Goal: Transaction & Acquisition: Register for event/course

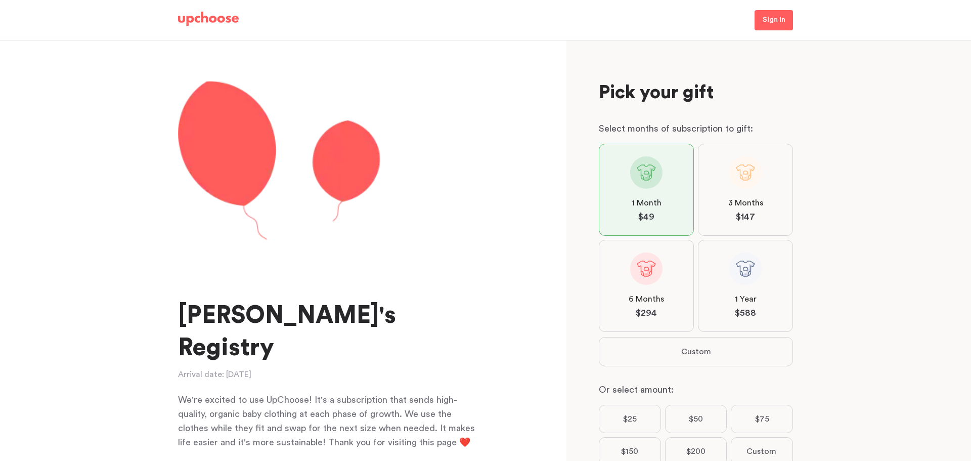
click at [780, 32] on div "Sign in" at bounding box center [485, 20] width 639 height 38
click at [780, 29] on link "Sign in" at bounding box center [774, 20] width 38 height 20
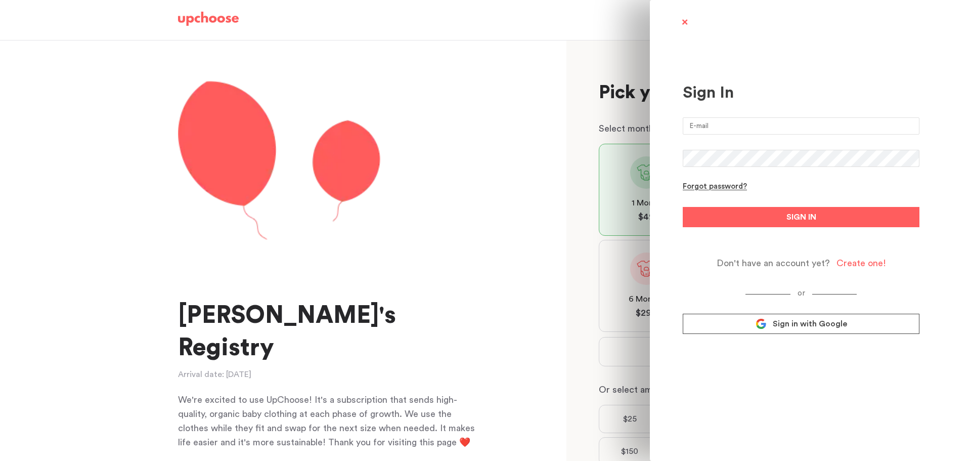
click at [799, 321] on span "Sign in with Google" at bounding box center [810, 324] width 74 height 10
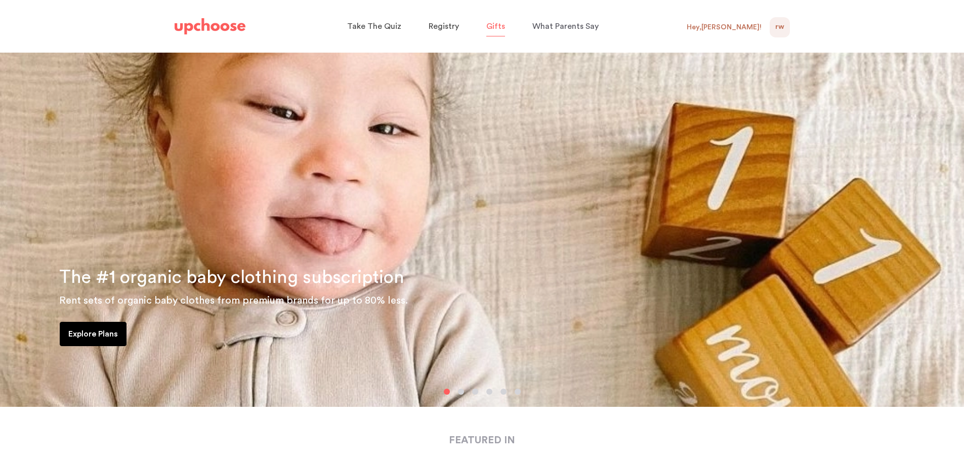
click at [498, 32] on p "Gifts" at bounding box center [495, 26] width 19 height 16
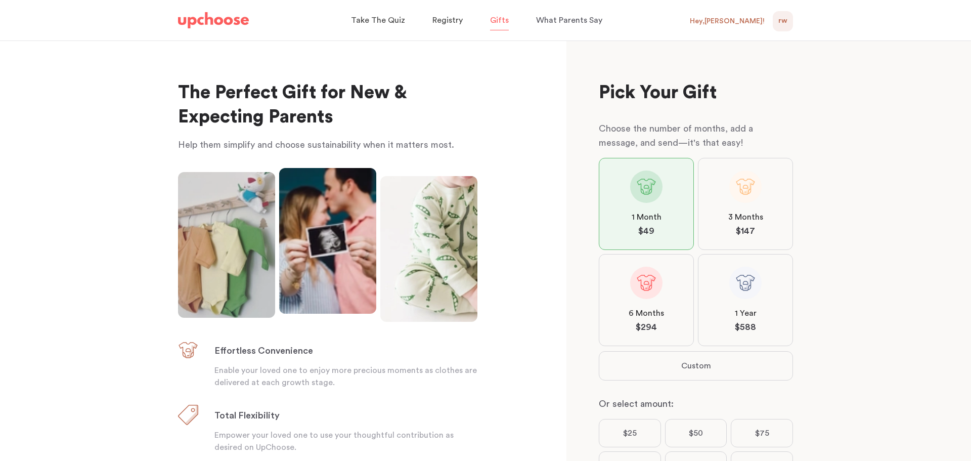
scroll to position [1, 0]
click at [742, 23] on div "Hey, Rachel !" at bounding box center [727, 21] width 75 height 9
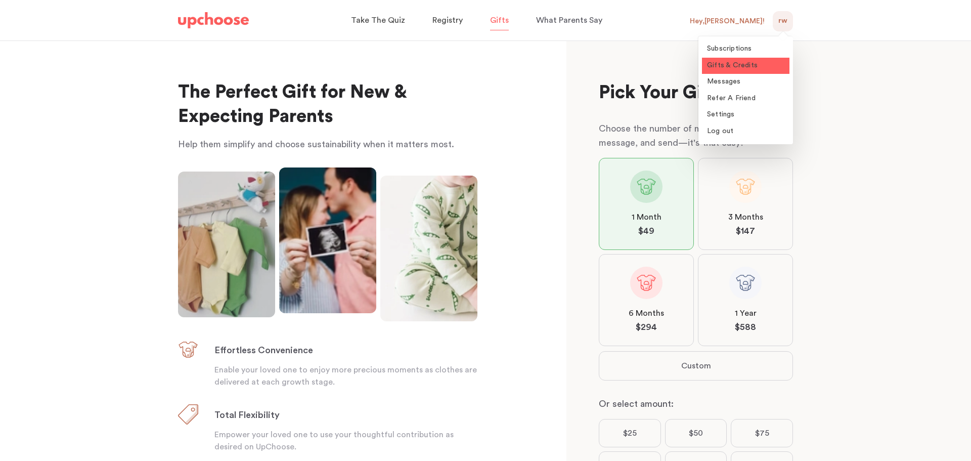
click at [748, 68] on span "Gifts & Credits" at bounding box center [732, 65] width 51 height 7
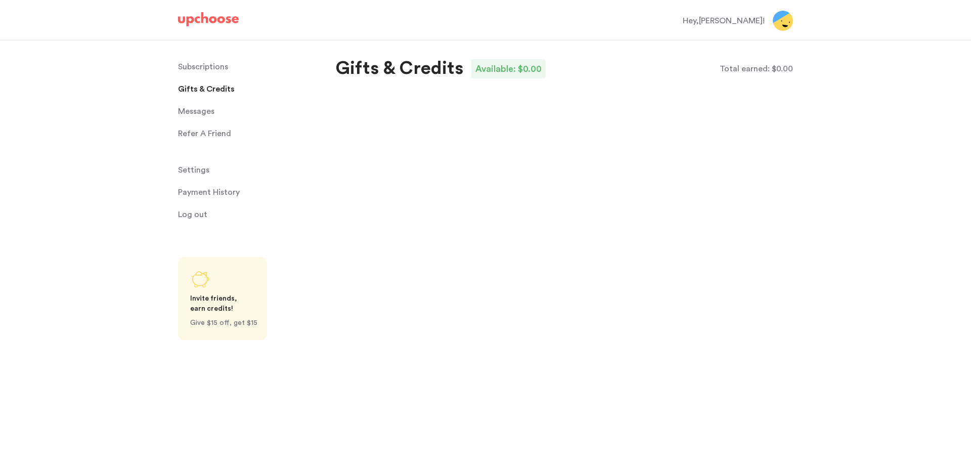
click at [205, 63] on p "Subscriptions" at bounding box center [203, 67] width 50 height 20
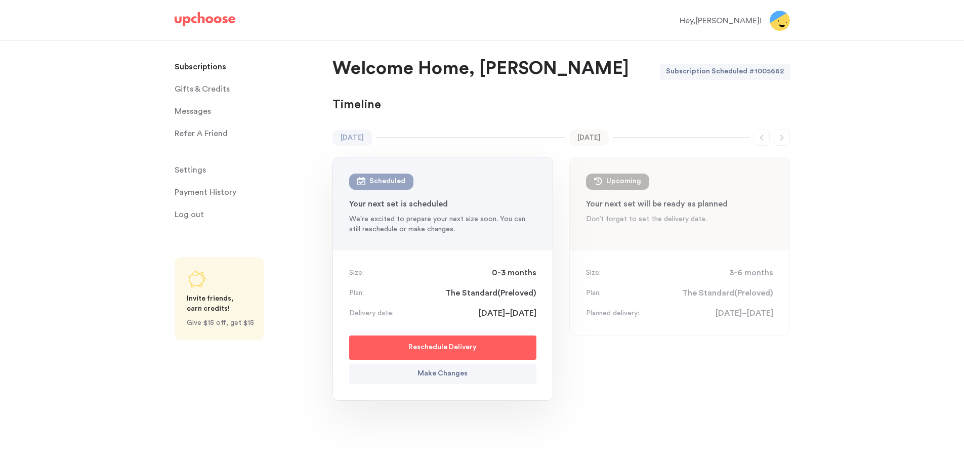
click at [225, 88] on span "Gifts & Credits" at bounding box center [202, 89] width 55 height 20
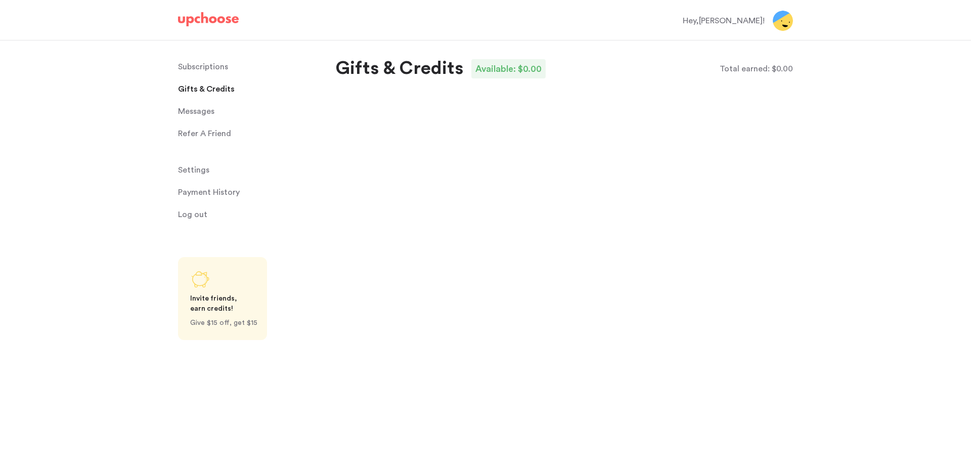
click at [199, 116] on span "Messages" at bounding box center [196, 111] width 36 height 20
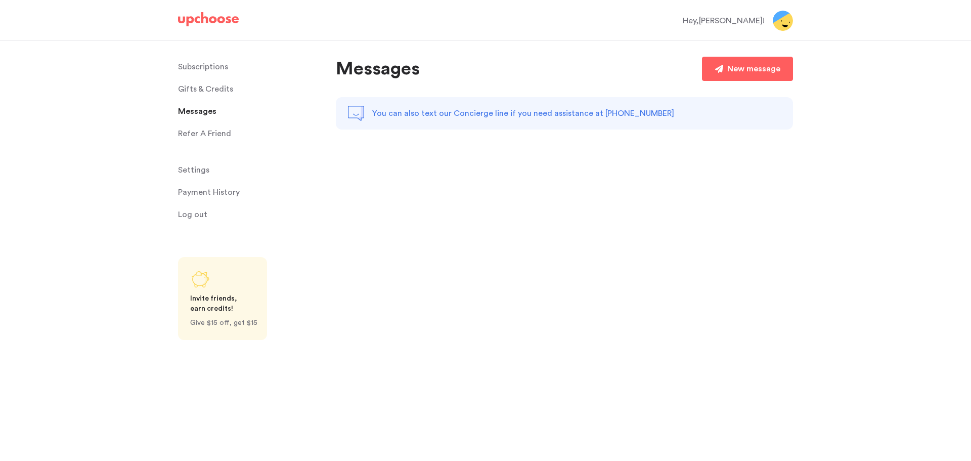
click at [202, 171] on span "Settings" at bounding box center [193, 170] width 31 height 20
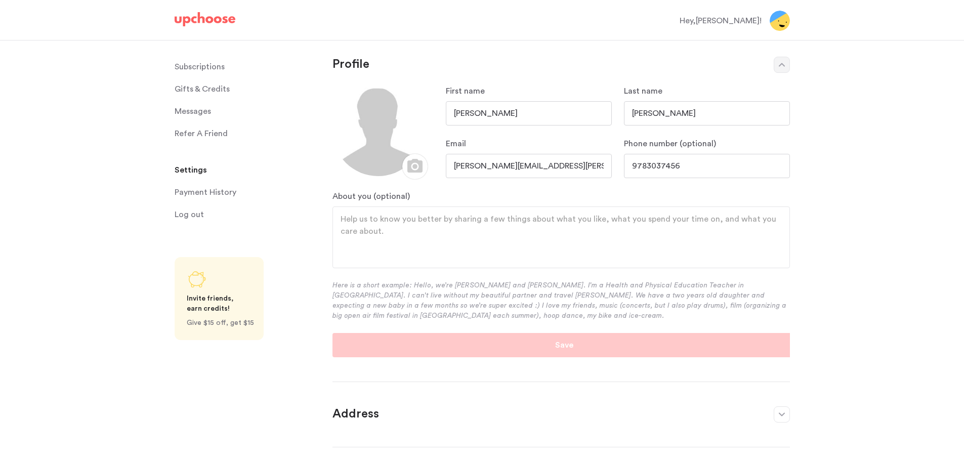
click at [206, 23] on img at bounding box center [205, 19] width 61 height 14
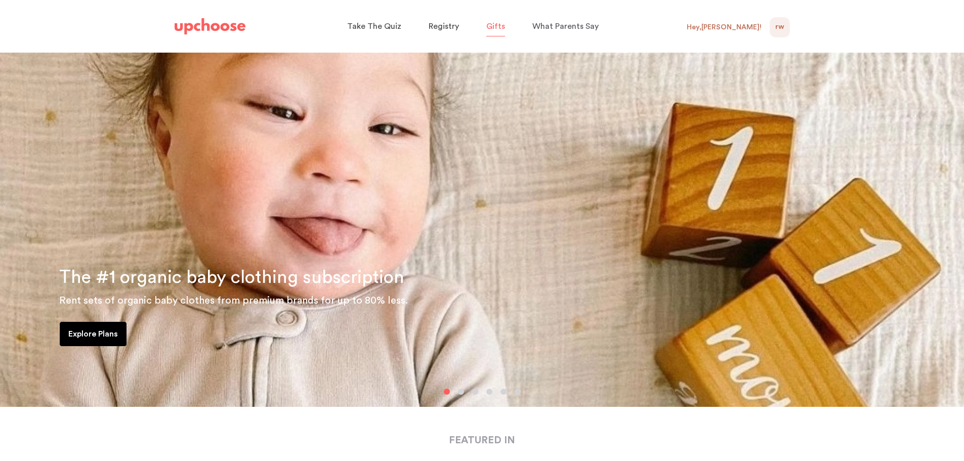
click at [499, 29] on span "Gifts" at bounding box center [495, 26] width 19 height 8
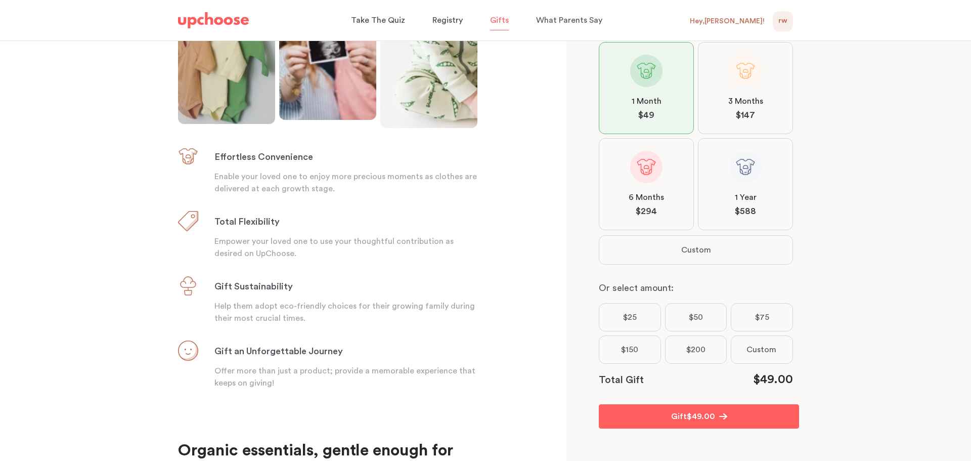
scroll to position [316, 0]
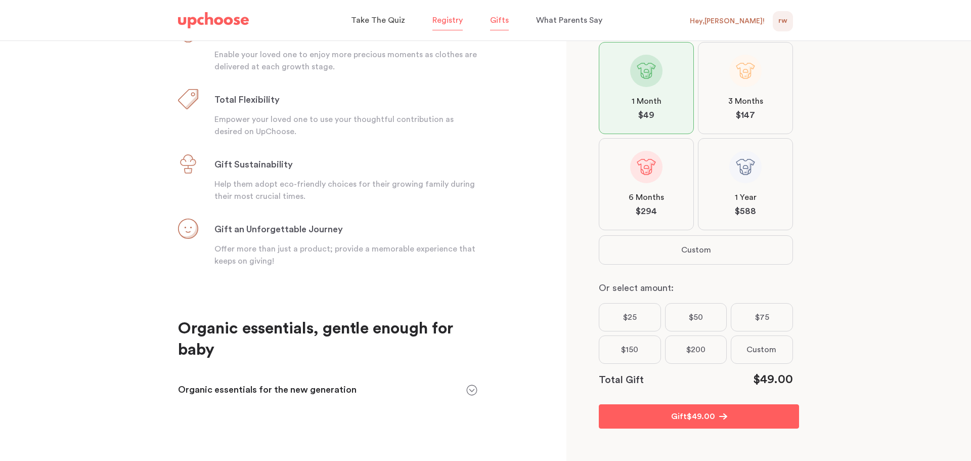
click at [446, 21] on span "Registry" at bounding box center [447, 20] width 30 height 8
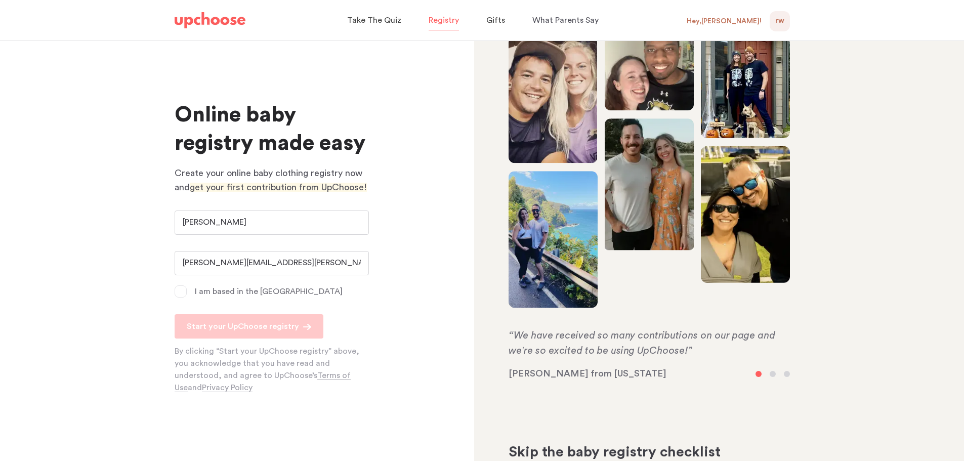
click at [182, 284] on form "[PERSON_NAME] [PERSON_NAME][EMAIL_ADDRESS][PERSON_NAME][DOMAIN_NAME] I am based…" at bounding box center [272, 301] width 194 height 183
click at [182, 292] on span at bounding box center [181, 291] width 12 height 12
click at [0, 0] on input "I am based in the [GEOGRAPHIC_DATA]" at bounding box center [0, 0] width 0 height 0
click at [284, 328] on p "Start your UpChoose registry" at bounding box center [243, 326] width 112 height 12
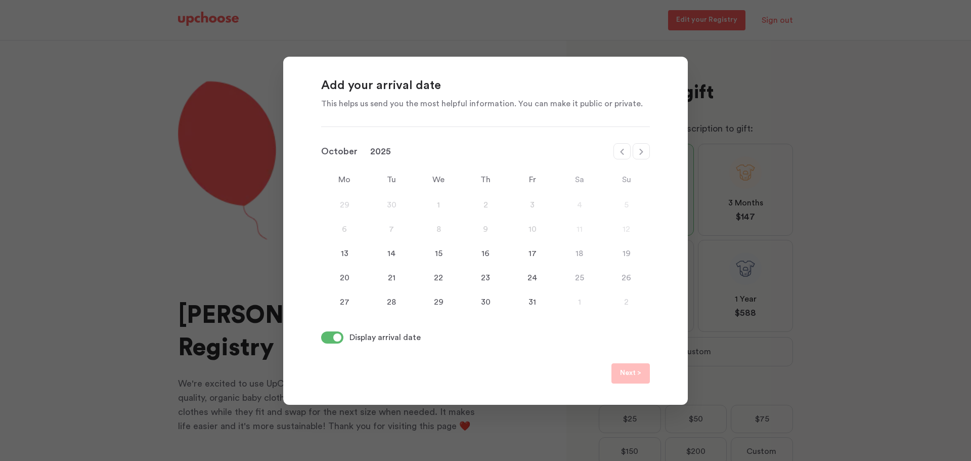
click at [639, 153] on icon at bounding box center [641, 152] width 8 height 8
select select "January"
select select "2026"
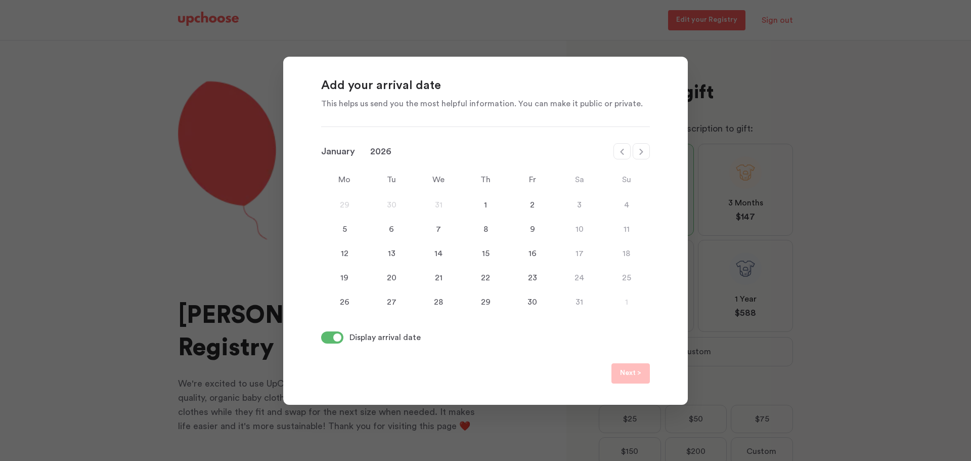
click at [576, 301] on div "31" at bounding box center [579, 302] width 47 height 12
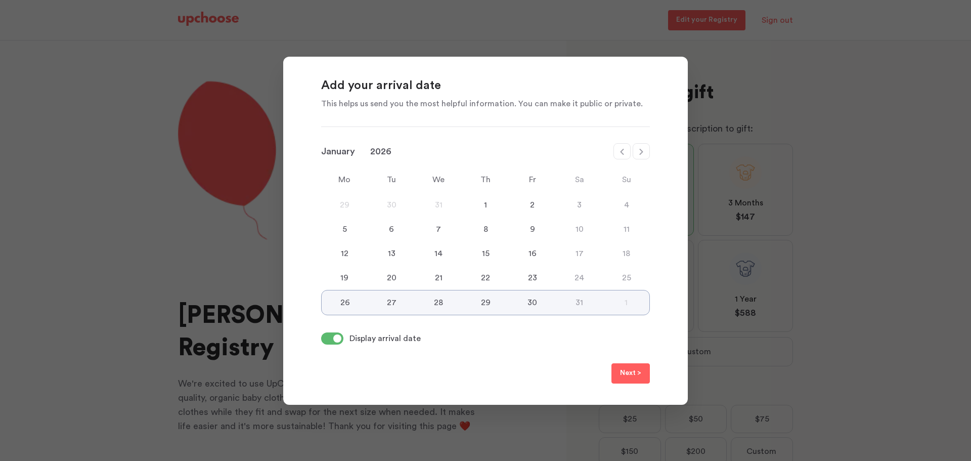
click at [580, 302] on div "31" at bounding box center [579, 302] width 47 height 12
click at [535, 301] on div "30" at bounding box center [532, 302] width 47 height 12
click at [582, 302] on div "31" at bounding box center [579, 302] width 47 height 12
click at [638, 374] on p "Next >" at bounding box center [630, 373] width 21 height 12
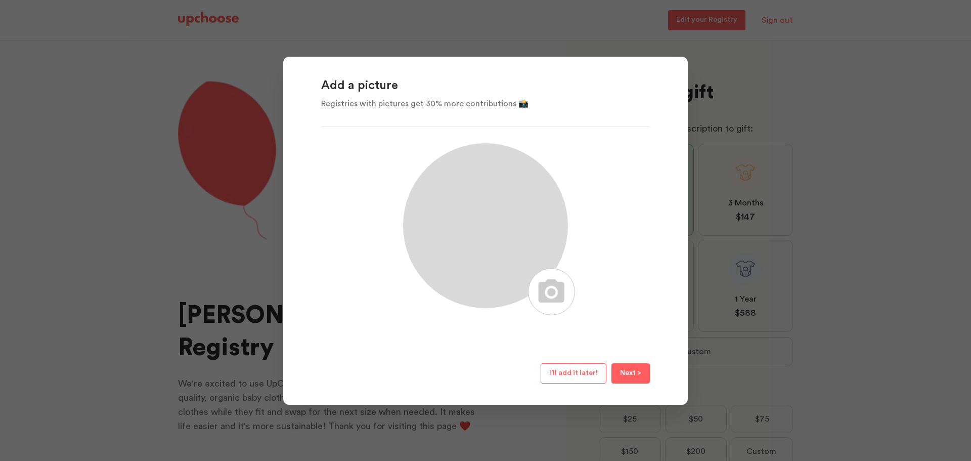
click at [549, 280] on label at bounding box center [551, 291] width 47 height 47
click at [552, 272] on input "file" at bounding box center [557, 270] width 10 height 3
type input "C:\fakepath\20250911_120723.jpg"
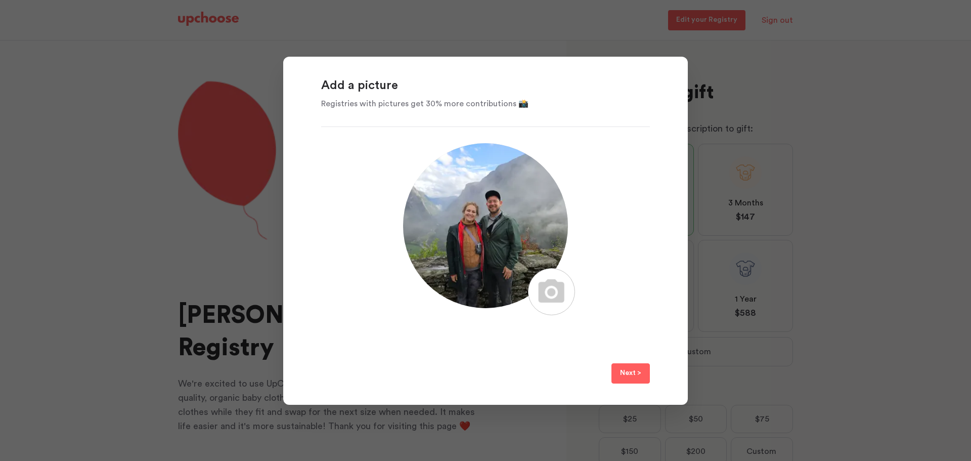
click at [630, 374] on p "Next >" at bounding box center [630, 373] width 21 height 12
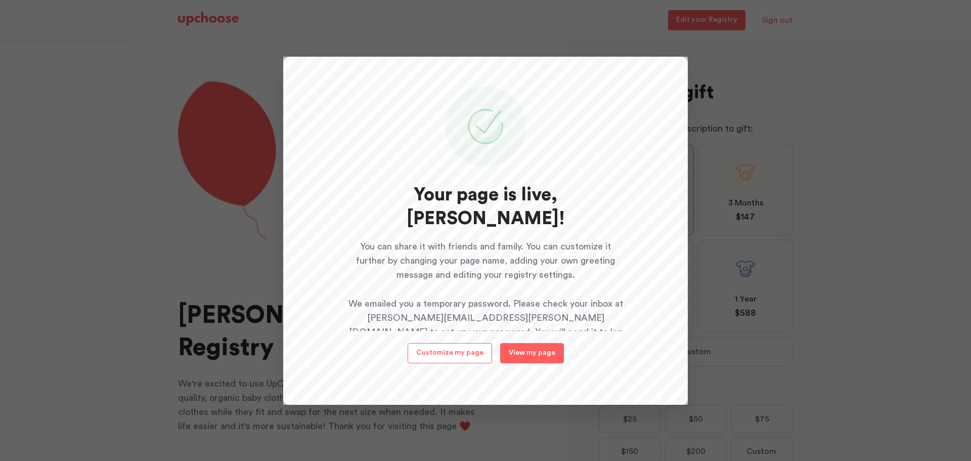
click at [534, 353] on p "View my page" at bounding box center [532, 353] width 47 height 8
